Goal: Transaction & Acquisition: Obtain resource

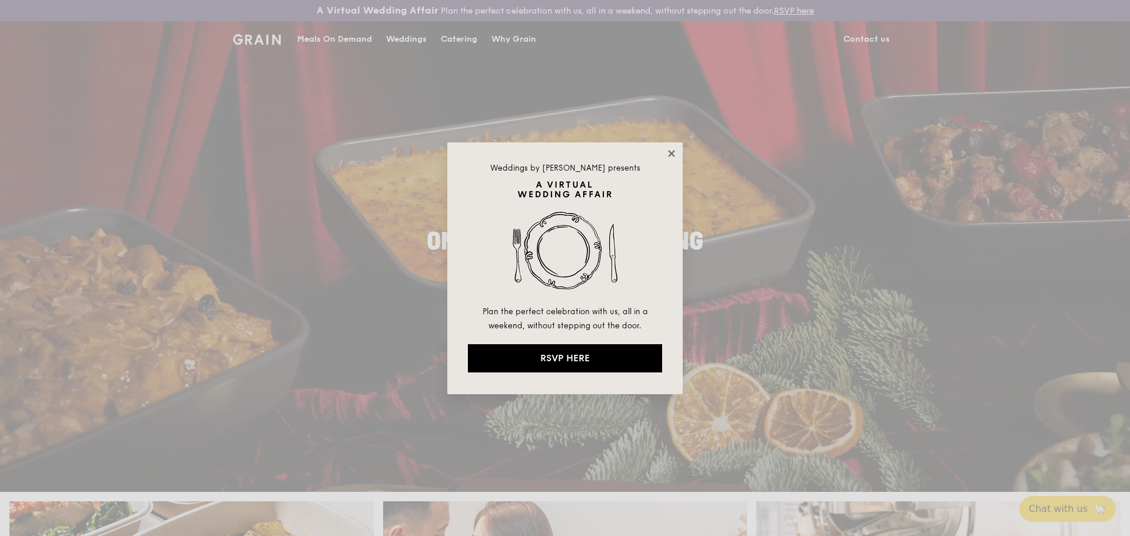
click at [671, 155] on icon at bounding box center [671, 153] width 11 height 11
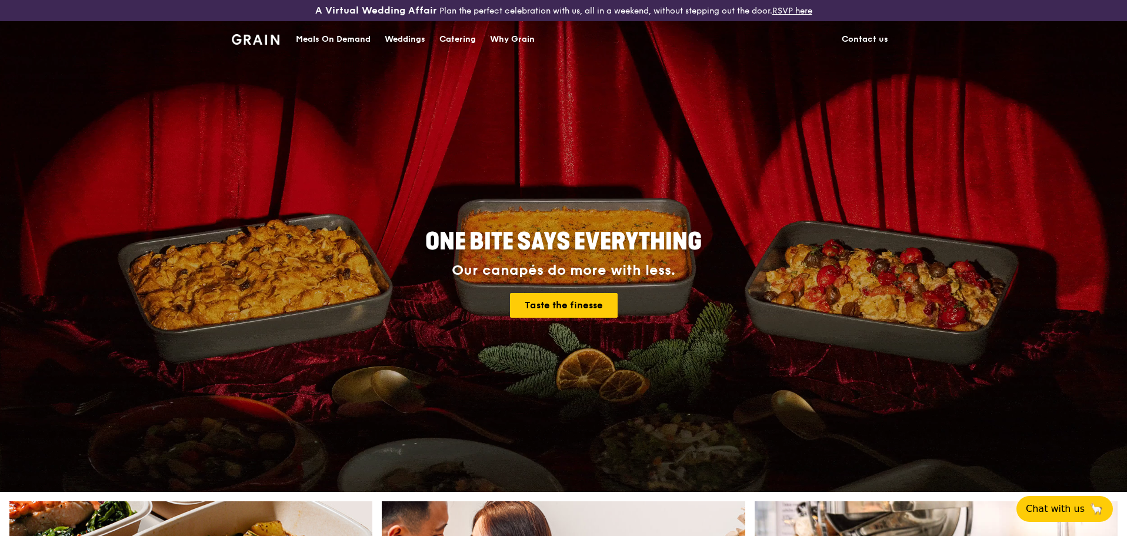
click at [451, 38] on div "Catering" at bounding box center [457, 39] width 36 height 35
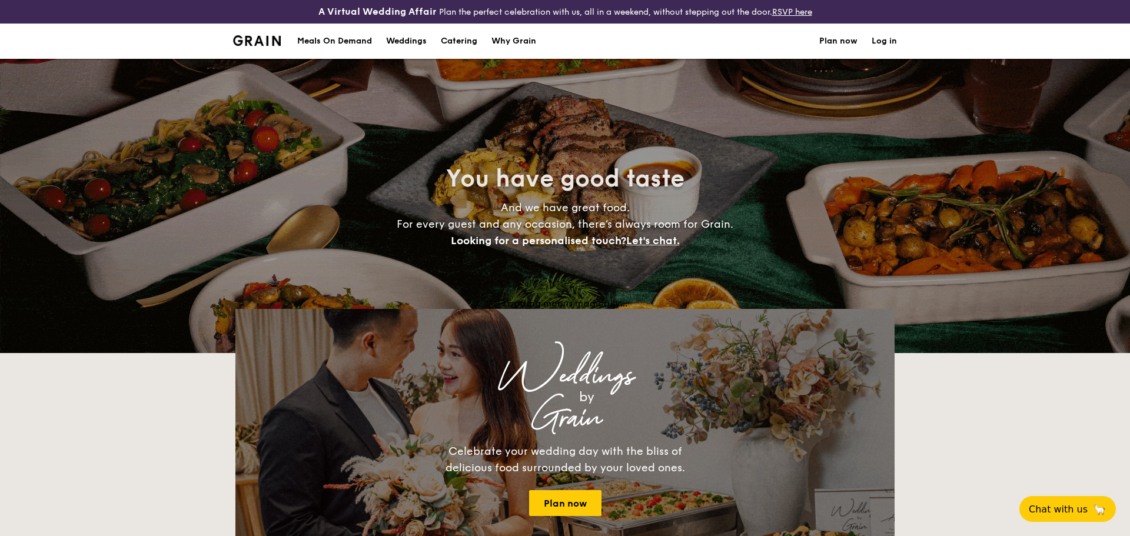
select select
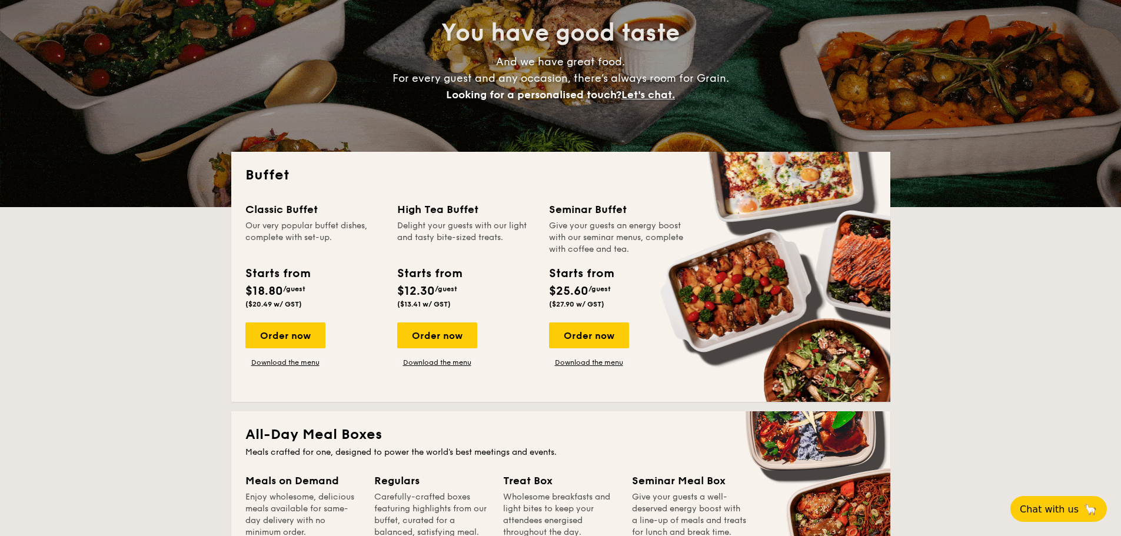
scroll to position [176, 0]
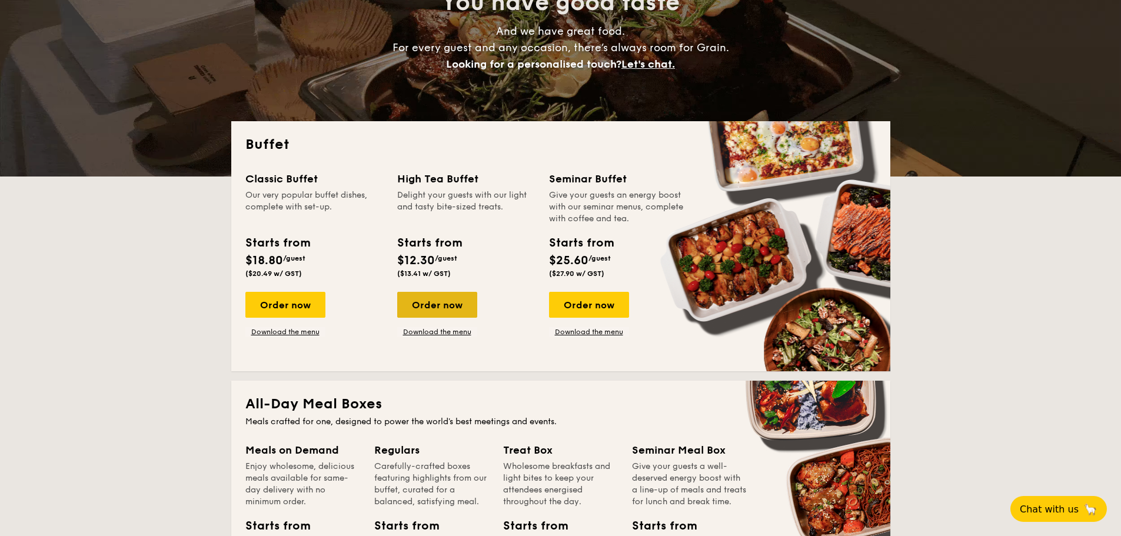
click at [422, 307] on div "Order now" at bounding box center [437, 305] width 80 height 26
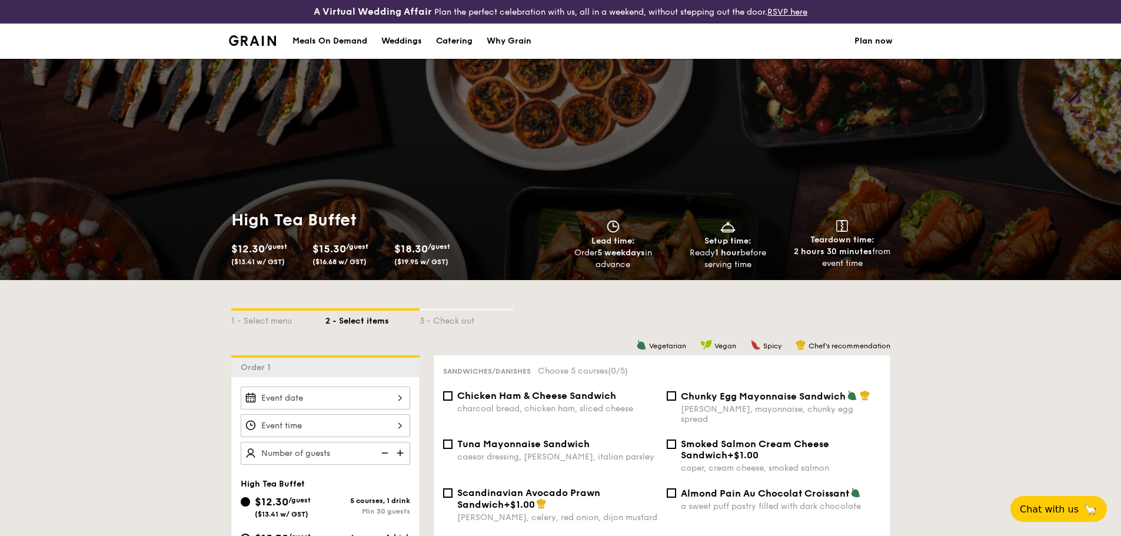
click at [255, 39] on img at bounding box center [253, 40] width 48 height 11
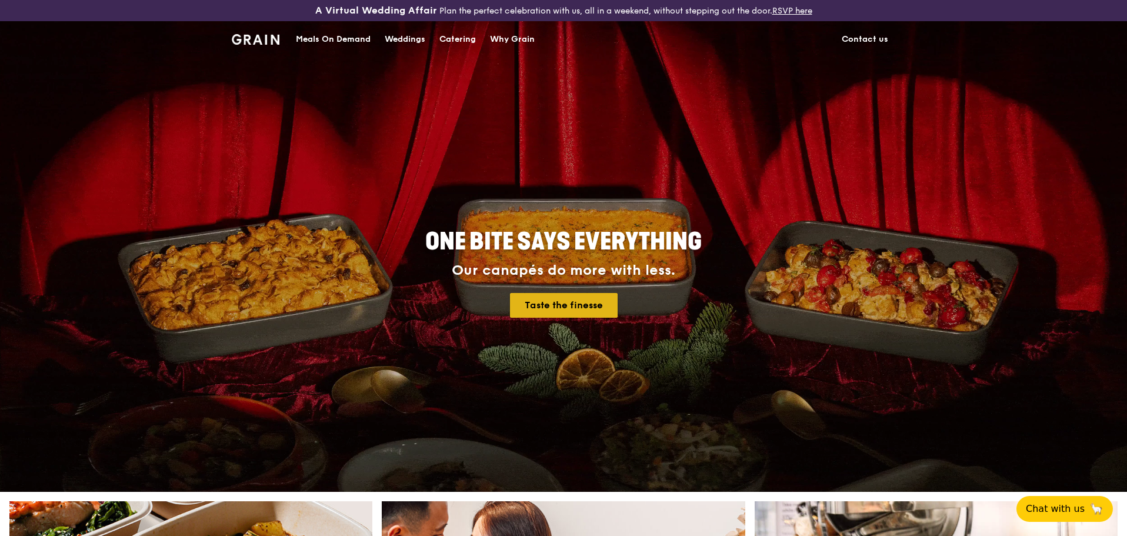
click at [589, 303] on link "Taste the finesse" at bounding box center [564, 305] width 108 height 25
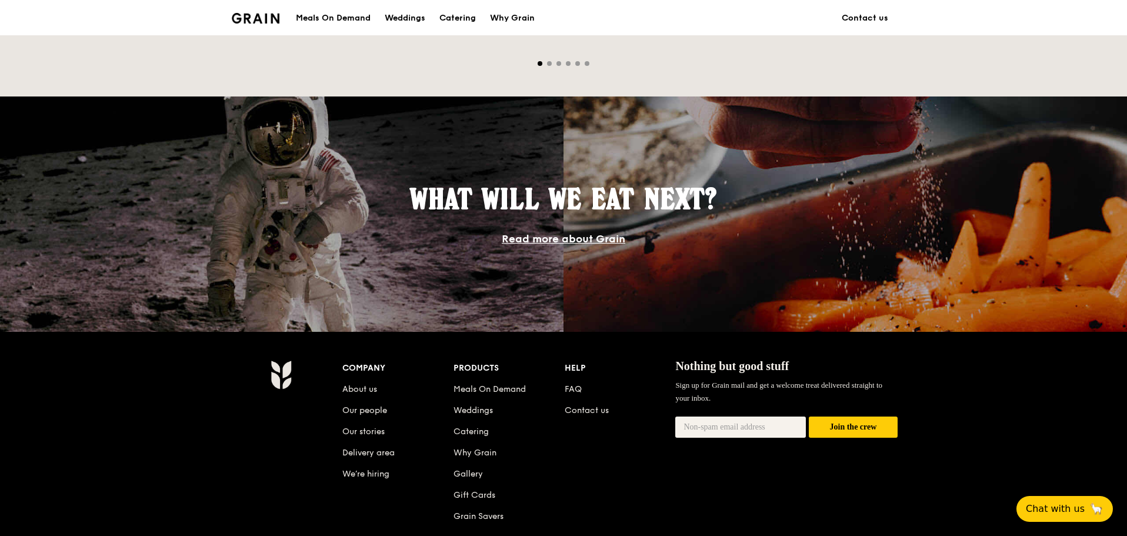
scroll to position [1056, 0]
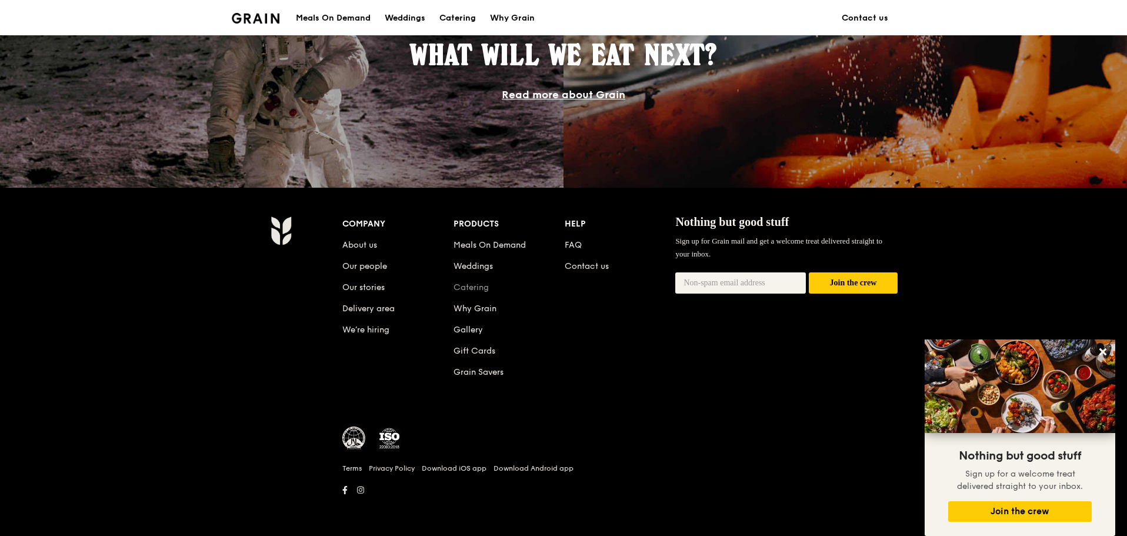
click at [464, 286] on link "Catering" at bounding box center [471, 287] width 35 height 10
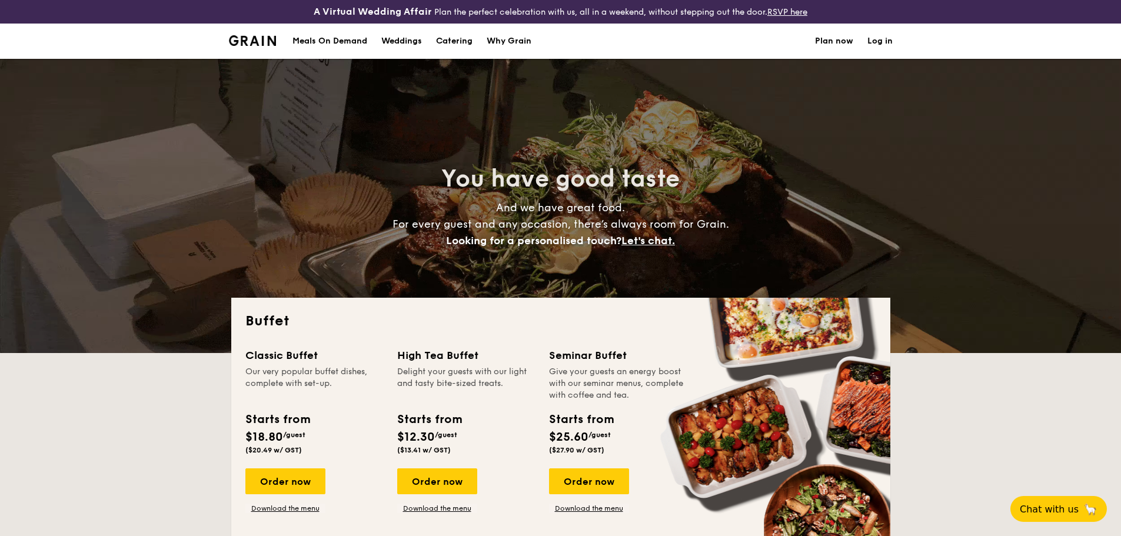
select select
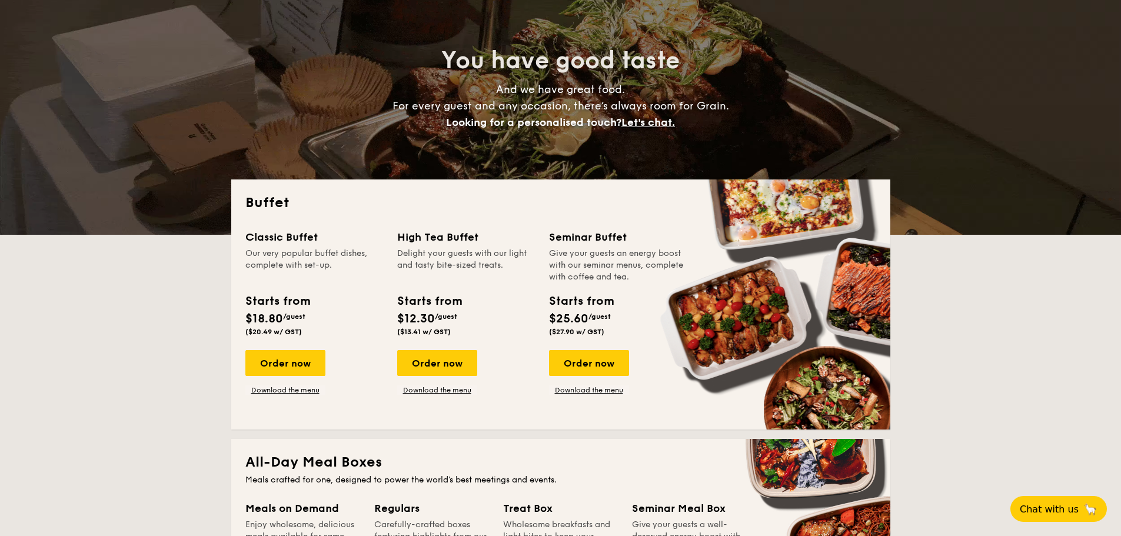
scroll to position [118, 0]
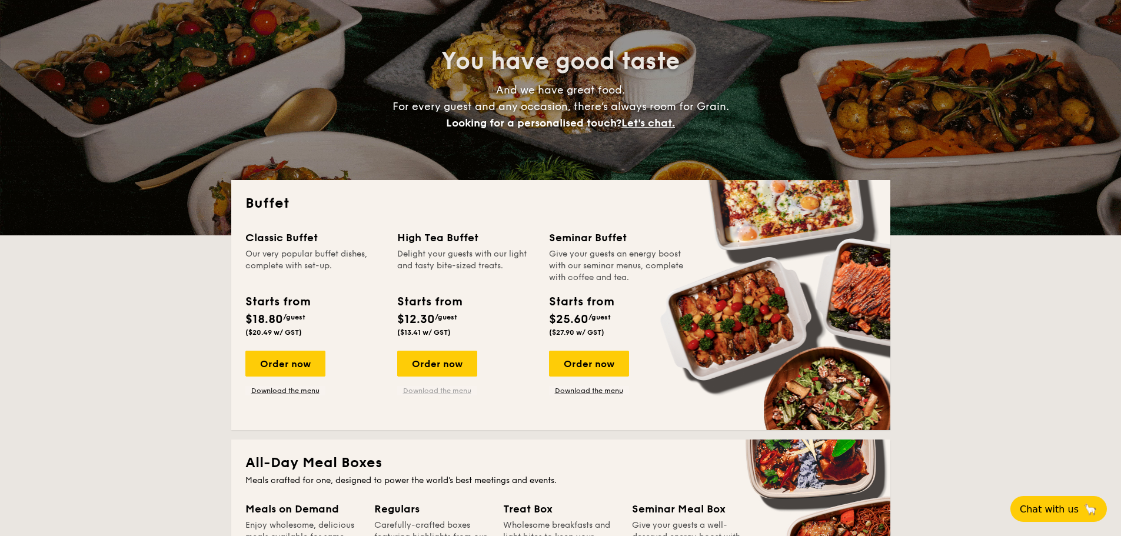
click at [420, 389] on link "Download the menu" at bounding box center [437, 390] width 80 height 9
